Goal: Find specific page/section: Find specific page/section

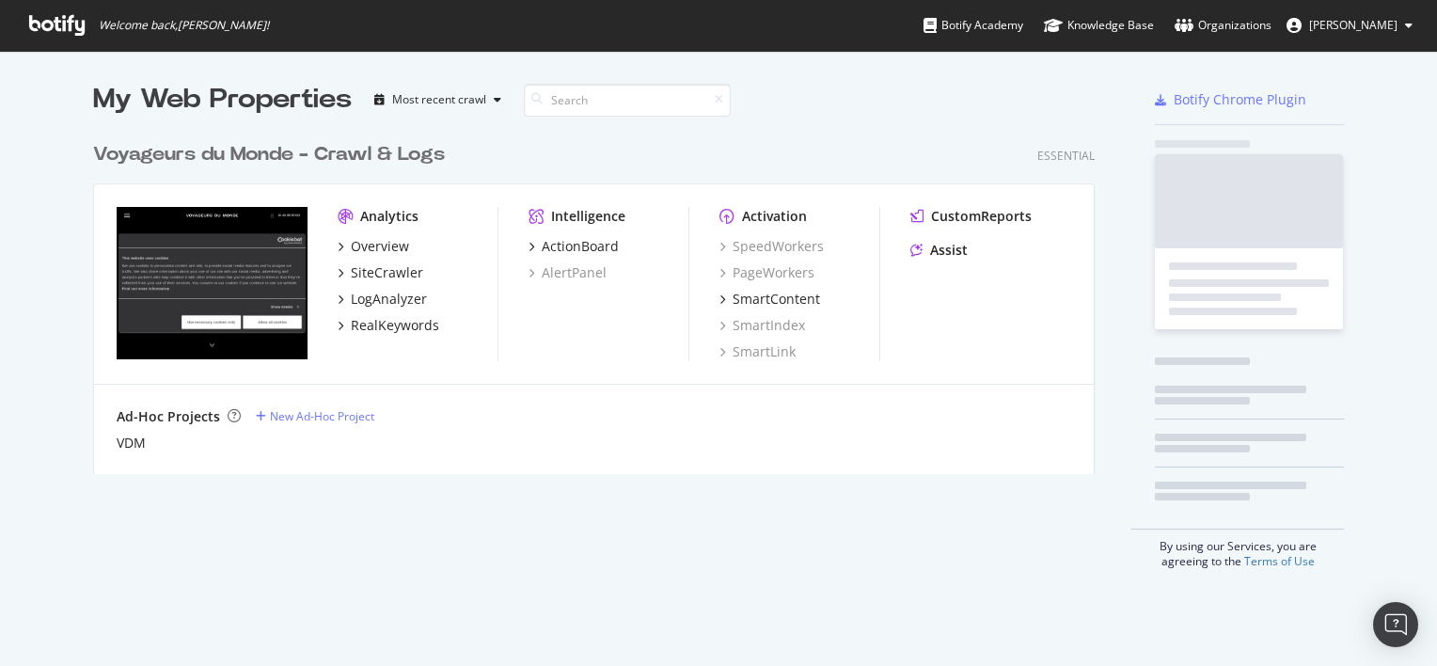
scroll to position [651, 1408]
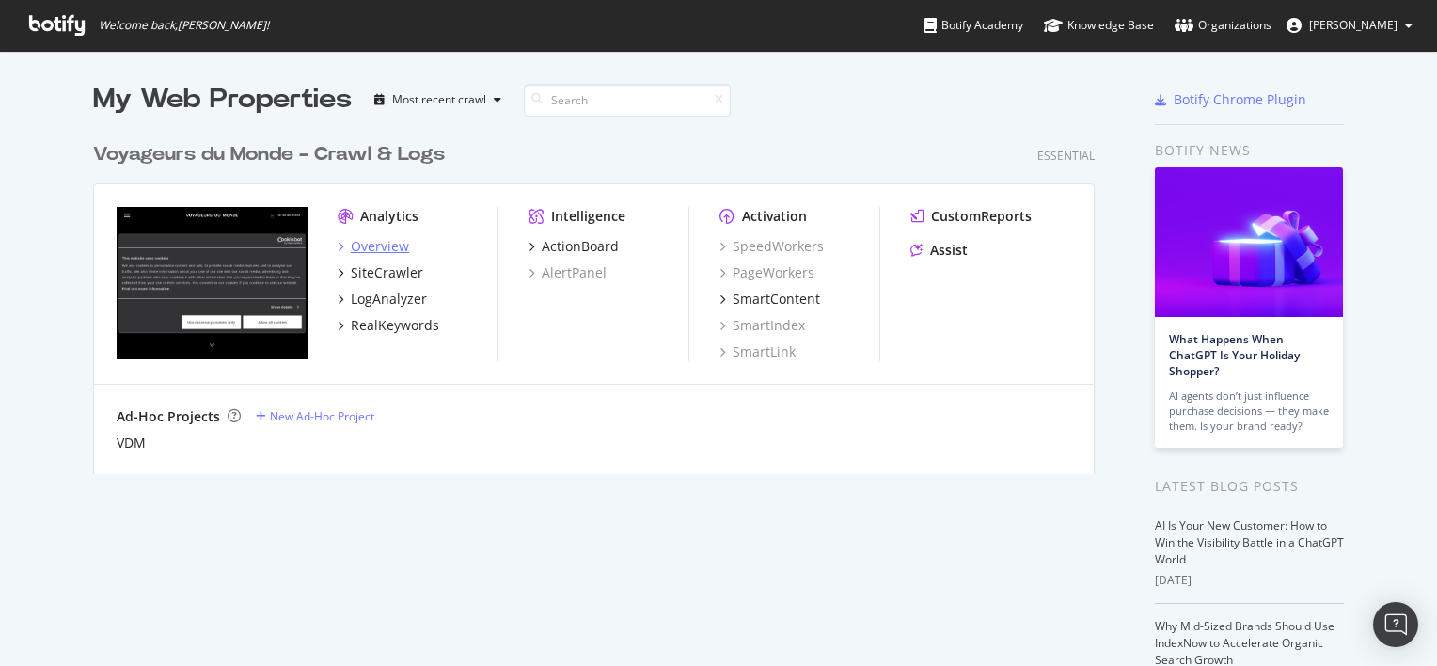
click at [388, 248] on div "Overview" at bounding box center [380, 246] width 58 height 19
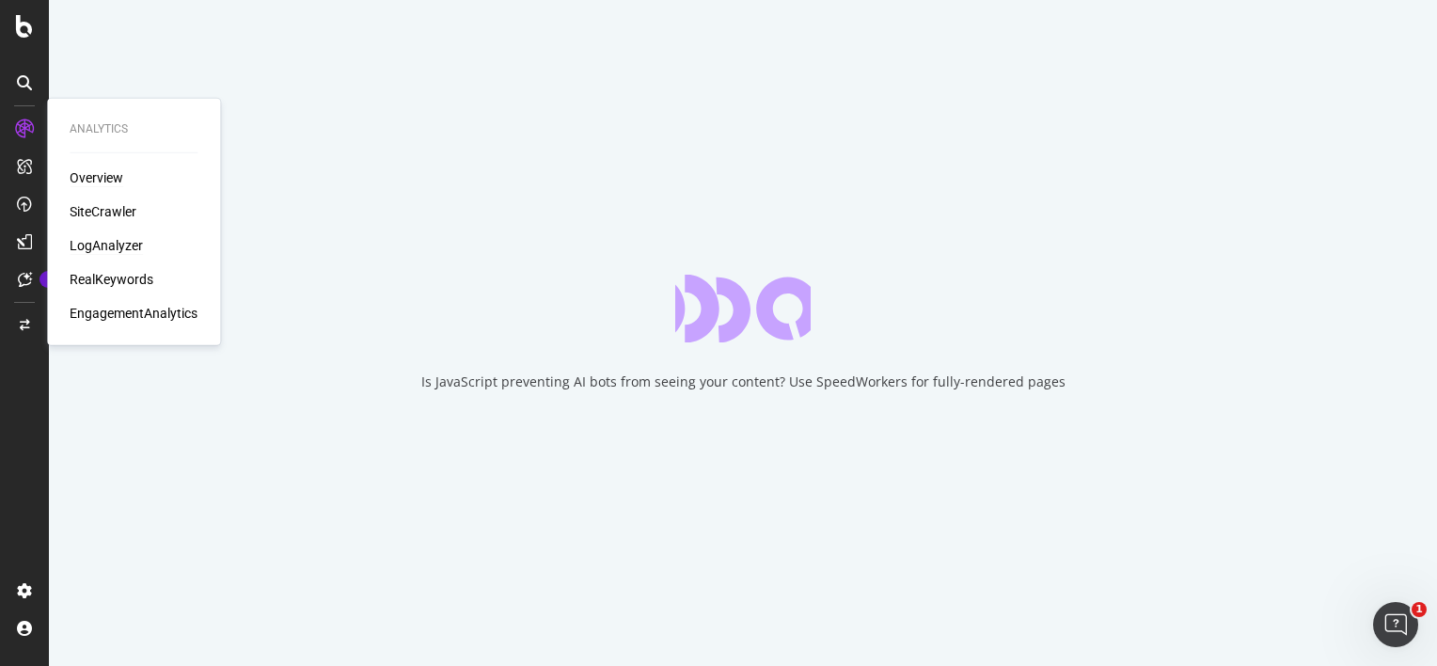
click at [113, 247] on div "LogAnalyzer" at bounding box center [106, 245] width 73 height 19
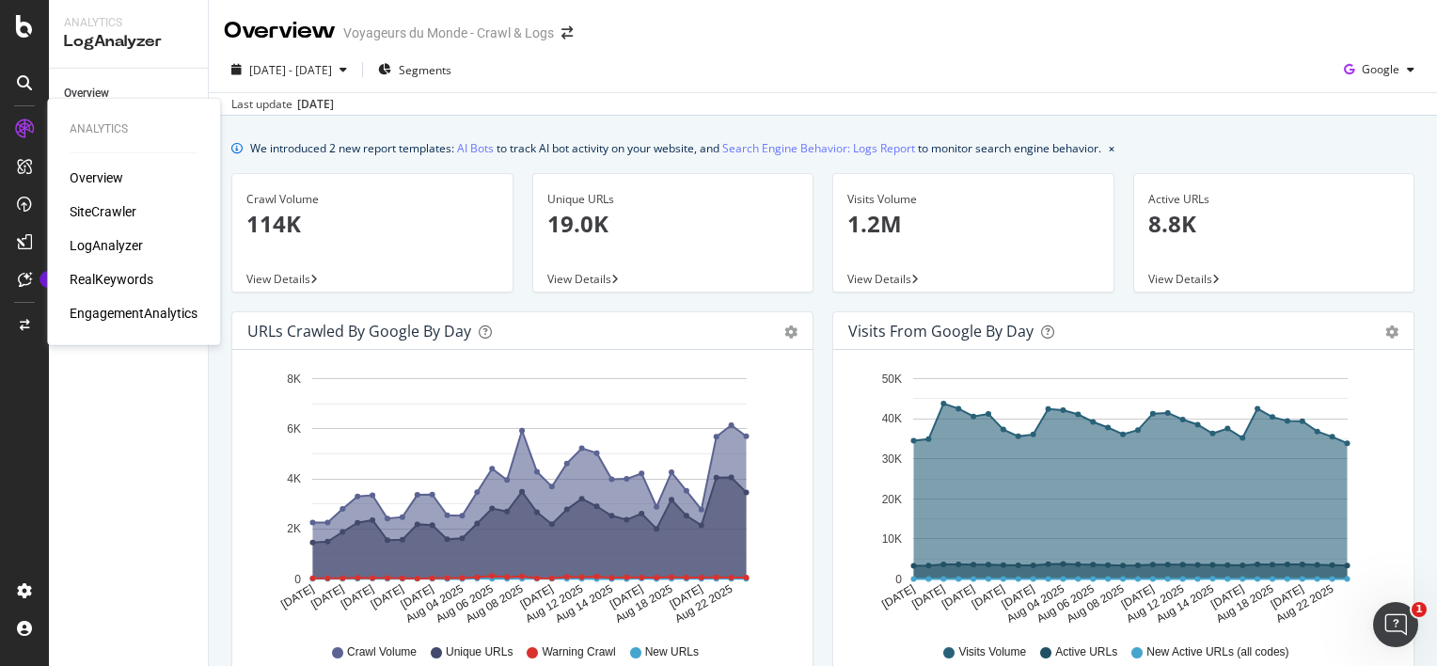
click at [103, 240] on div "LogAnalyzer" at bounding box center [106, 245] width 73 height 19
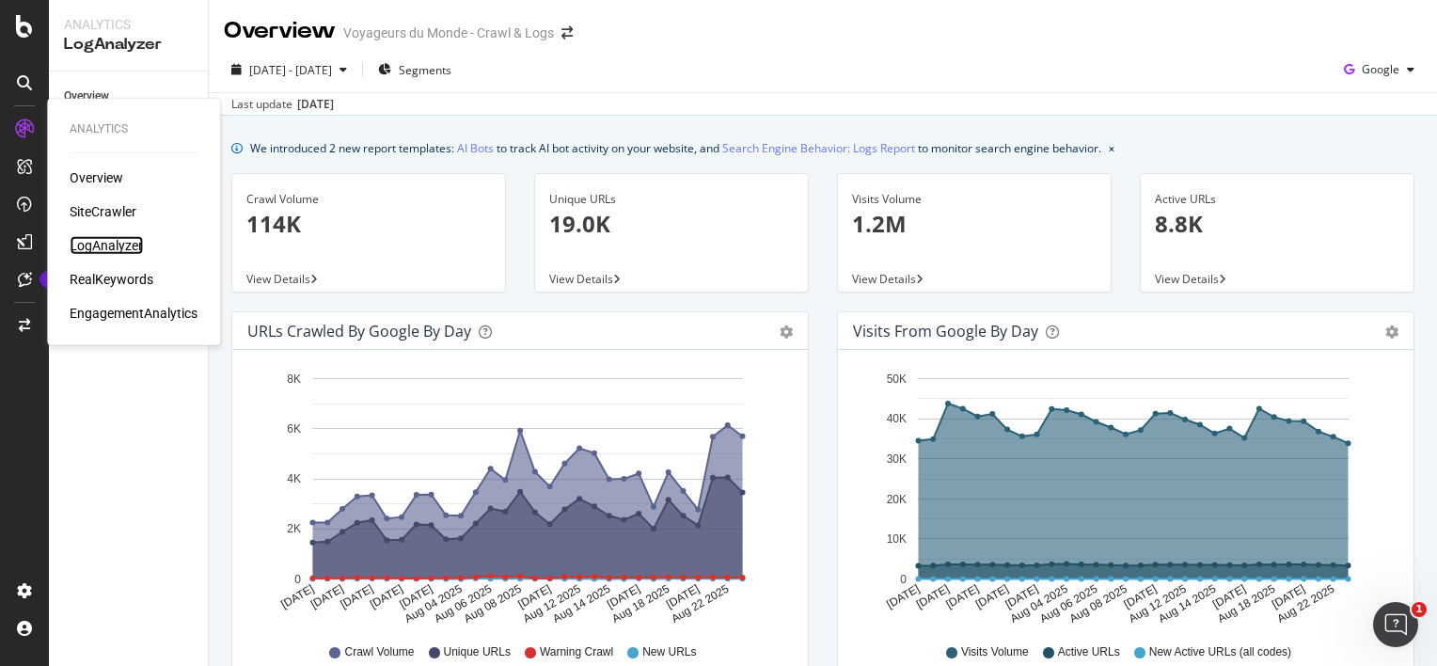
click at [99, 242] on div "LogAnalyzer" at bounding box center [106, 245] width 73 height 19
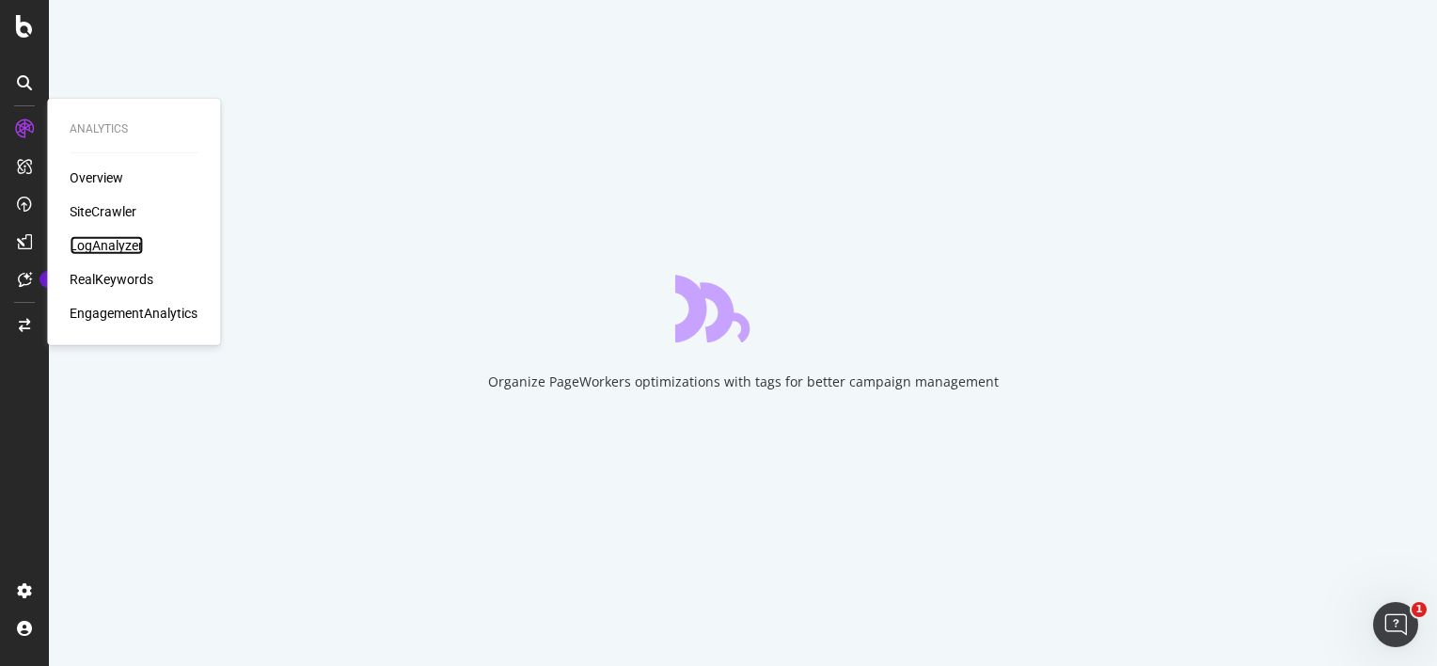
click at [120, 245] on div "LogAnalyzer" at bounding box center [106, 245] width 73 height 19
